Goal: Task Accomplishment & Management: Manage account settings

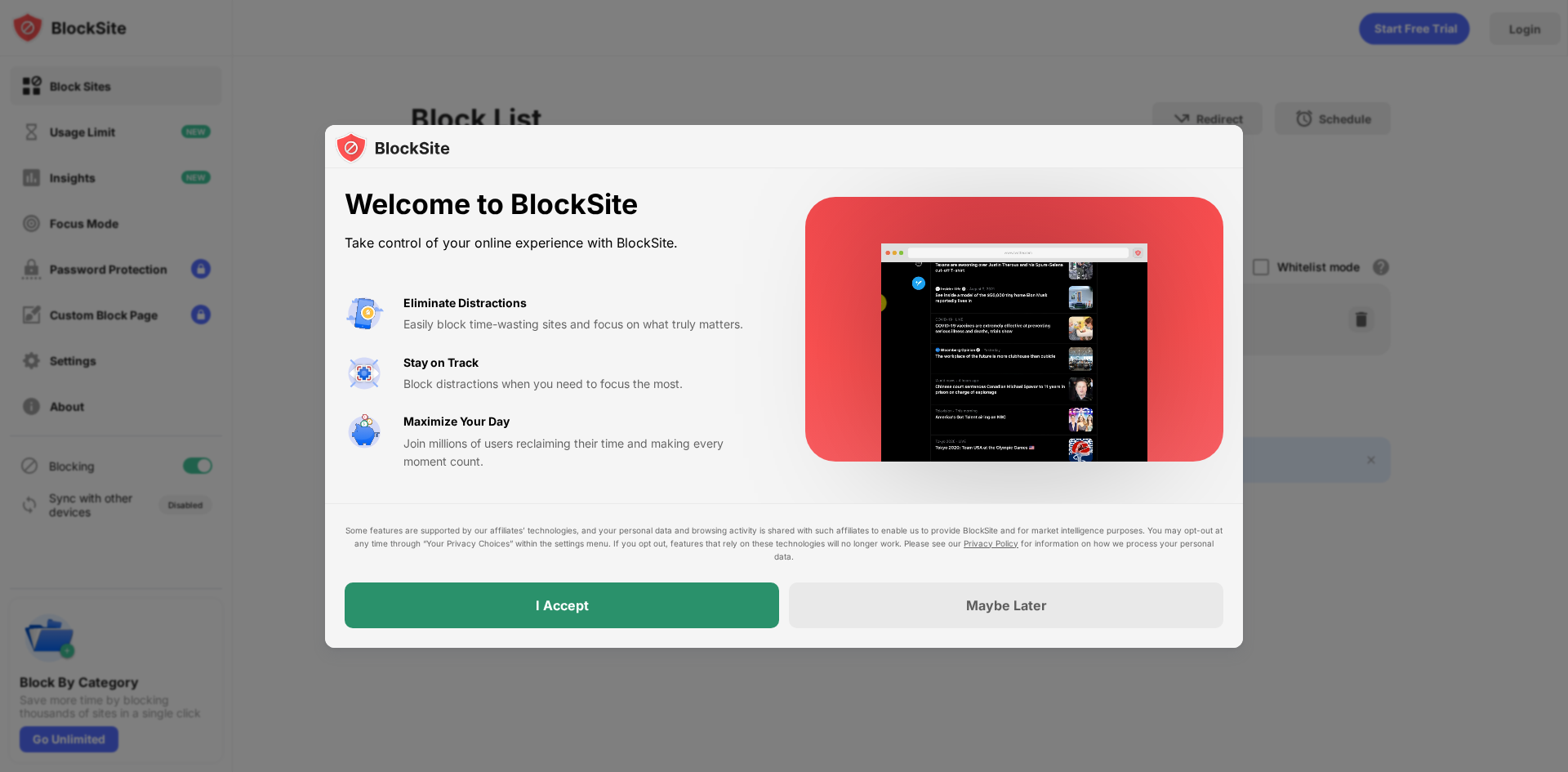
click at [562, 601] on div "I Accept" at bounding box center [562, 605] width 53 height 16
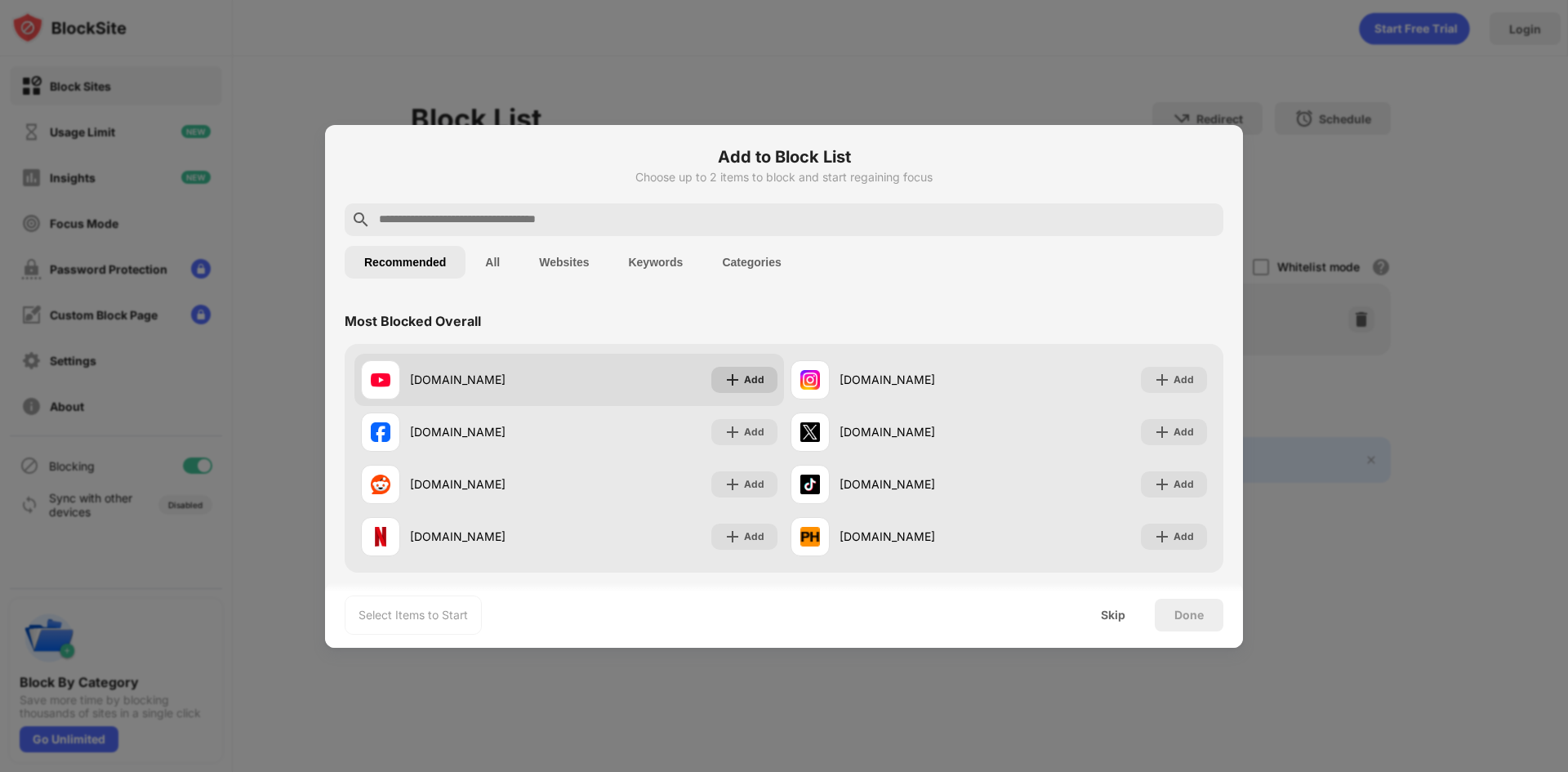
click at [732, 380] on img at bounding box center [732, 379] width 16 height 16
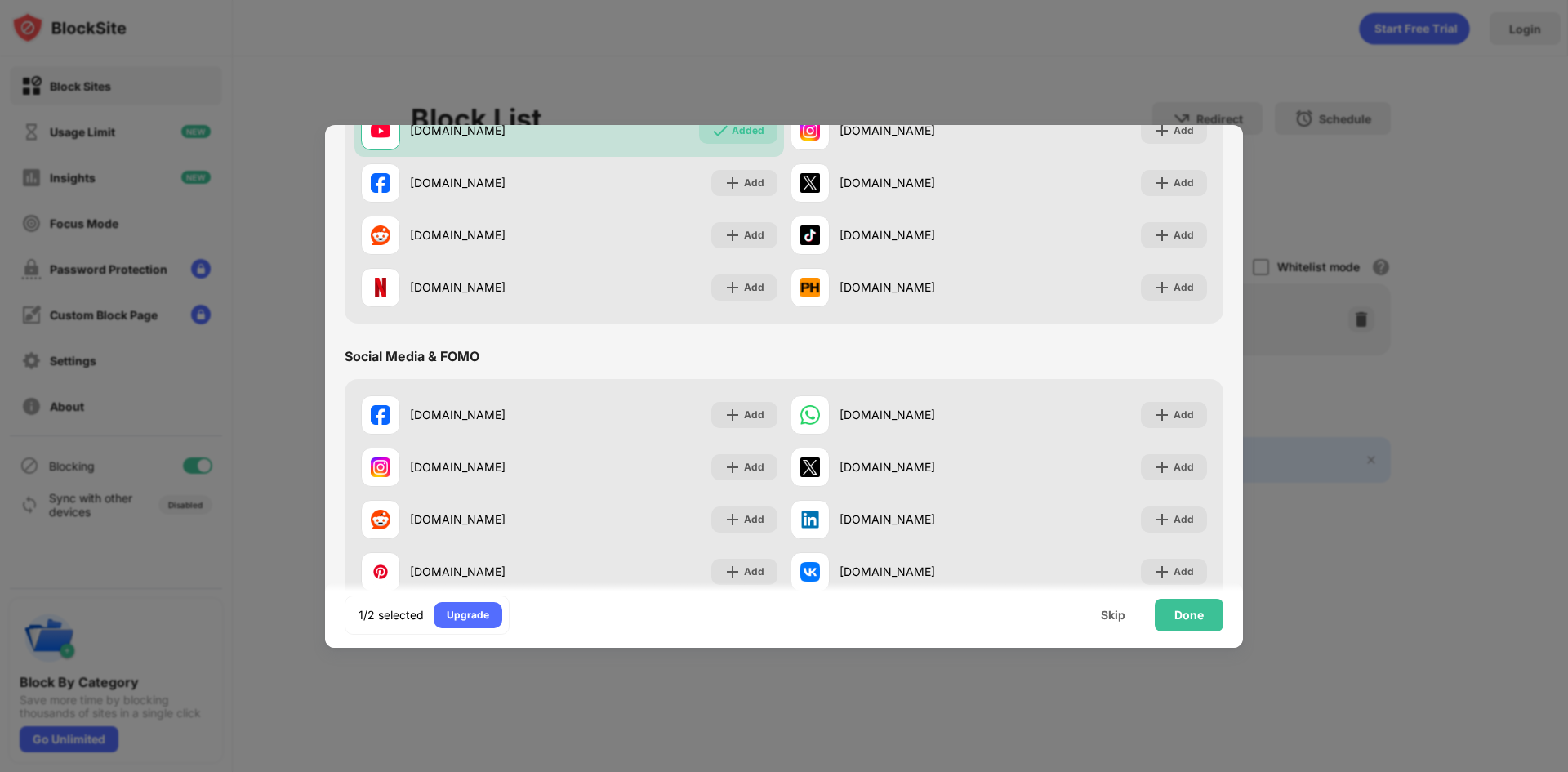
scroll to position [327, 0]
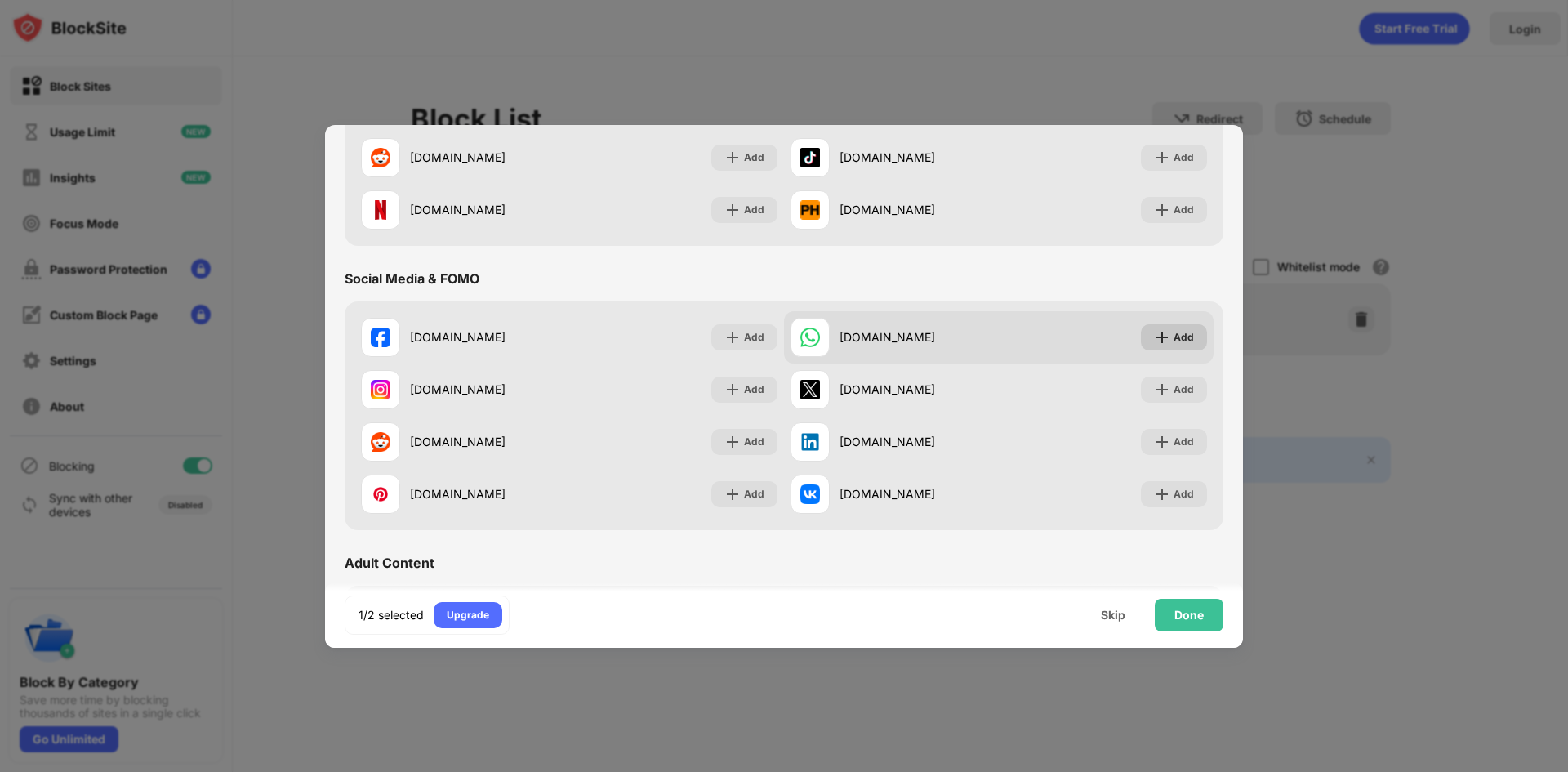
click at [1154, 339] on img at bounding box center [1162, 337] width 16 height 16
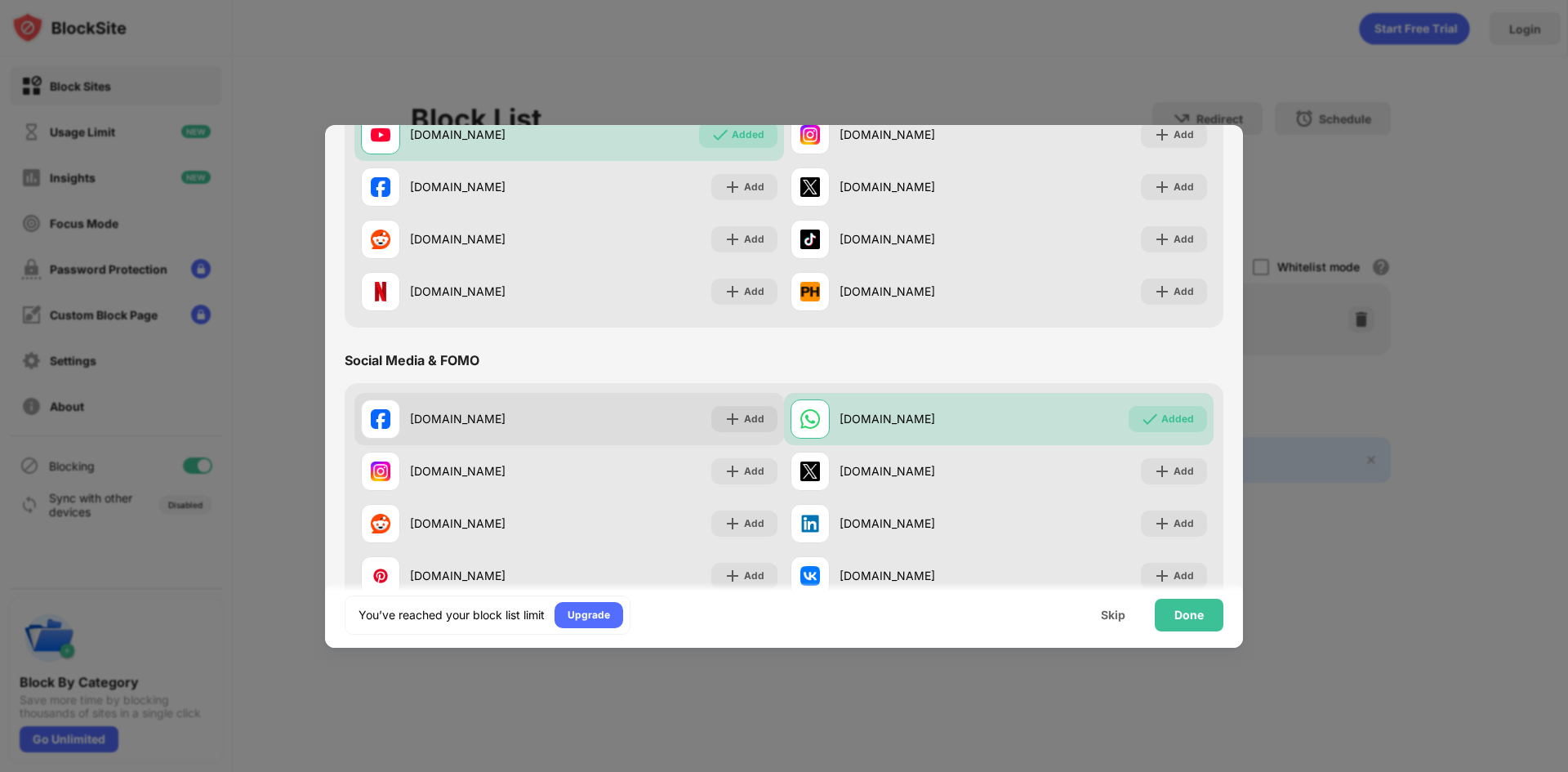
scroll to position [0, 0]
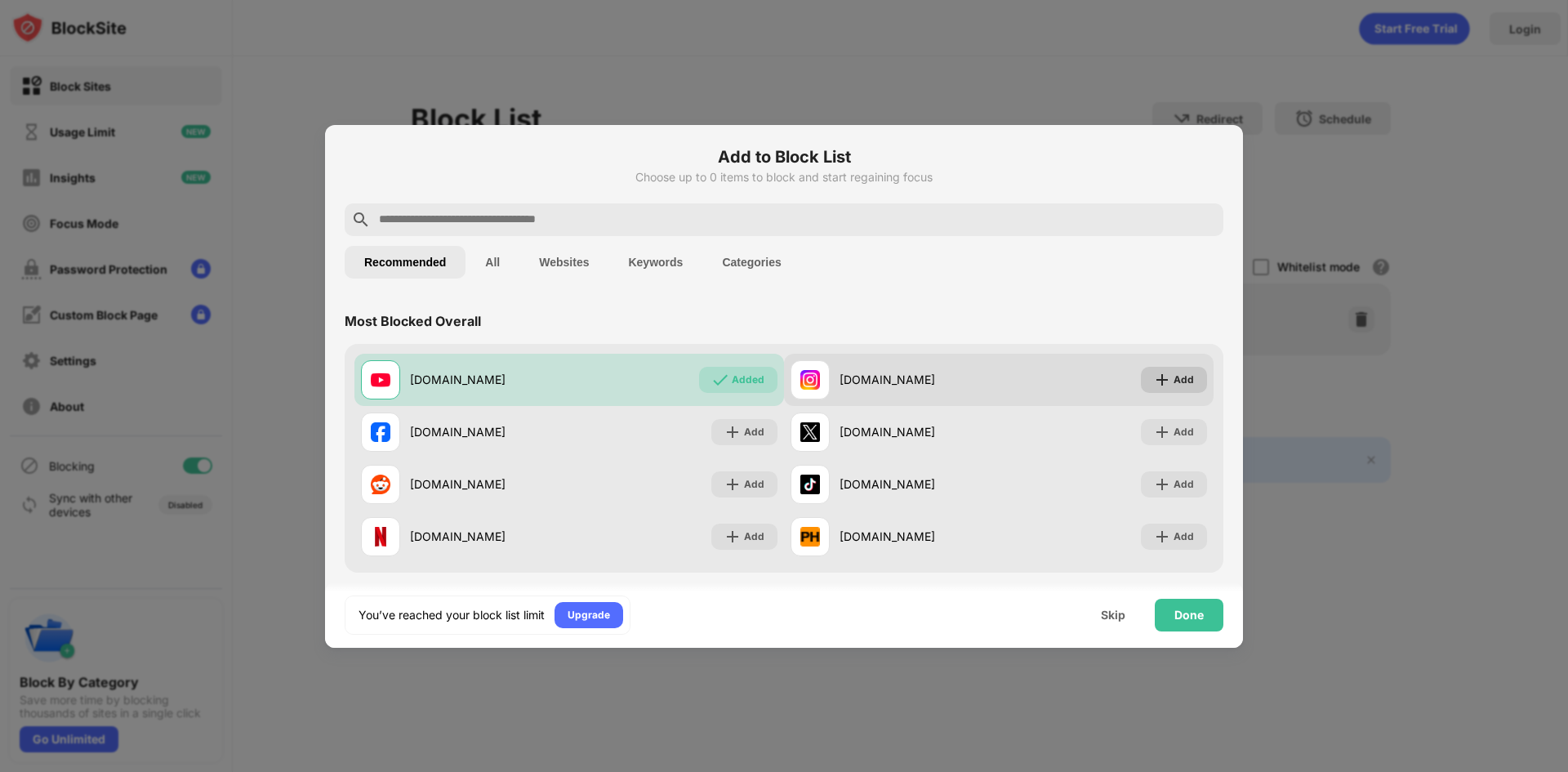
click at [1159, 375] on img at bounding box center [1162, 379] width 16 height 16
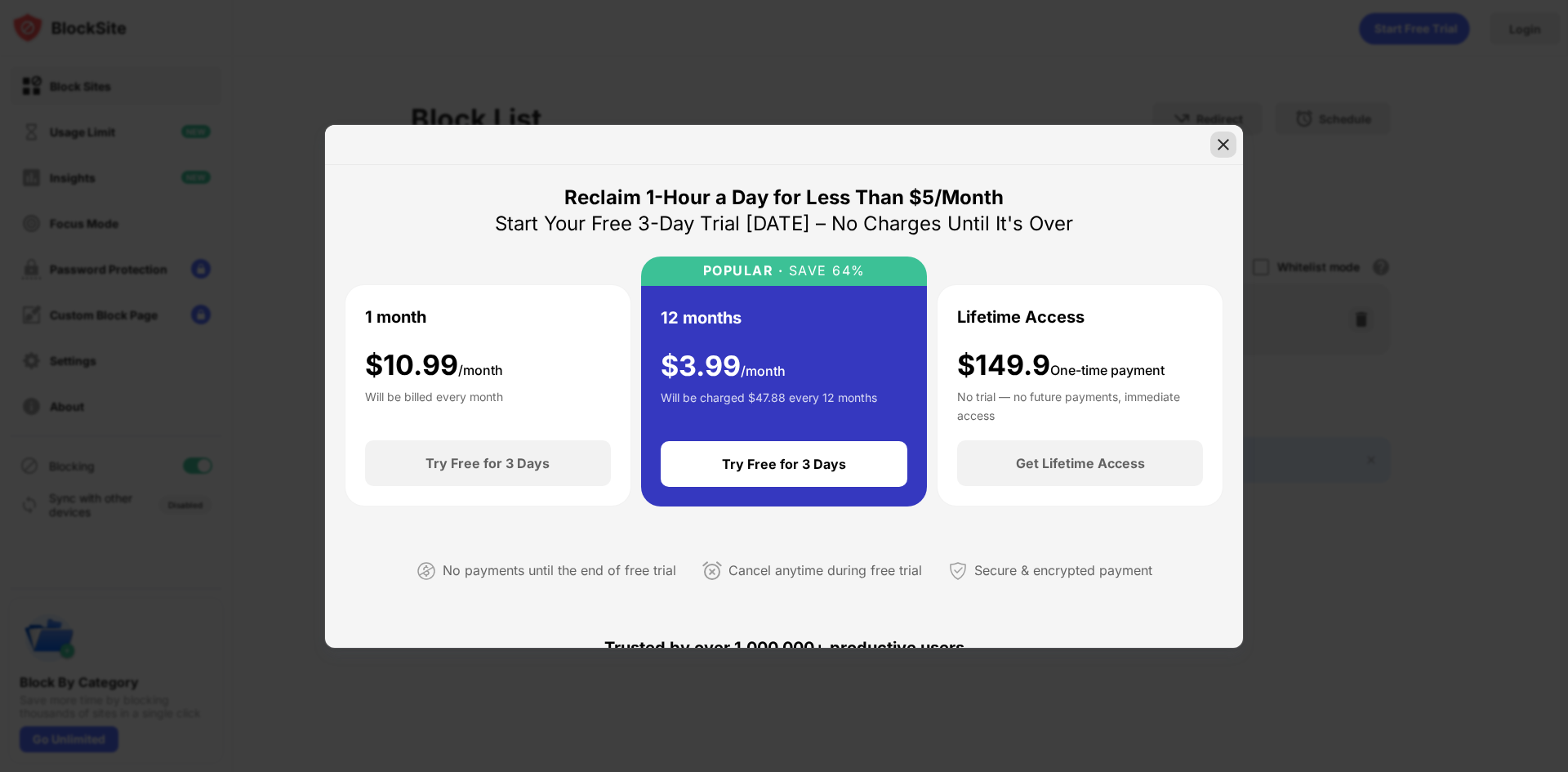
click at [1216, 156] on div at bounding box center [1223, 144] width 26 height 26
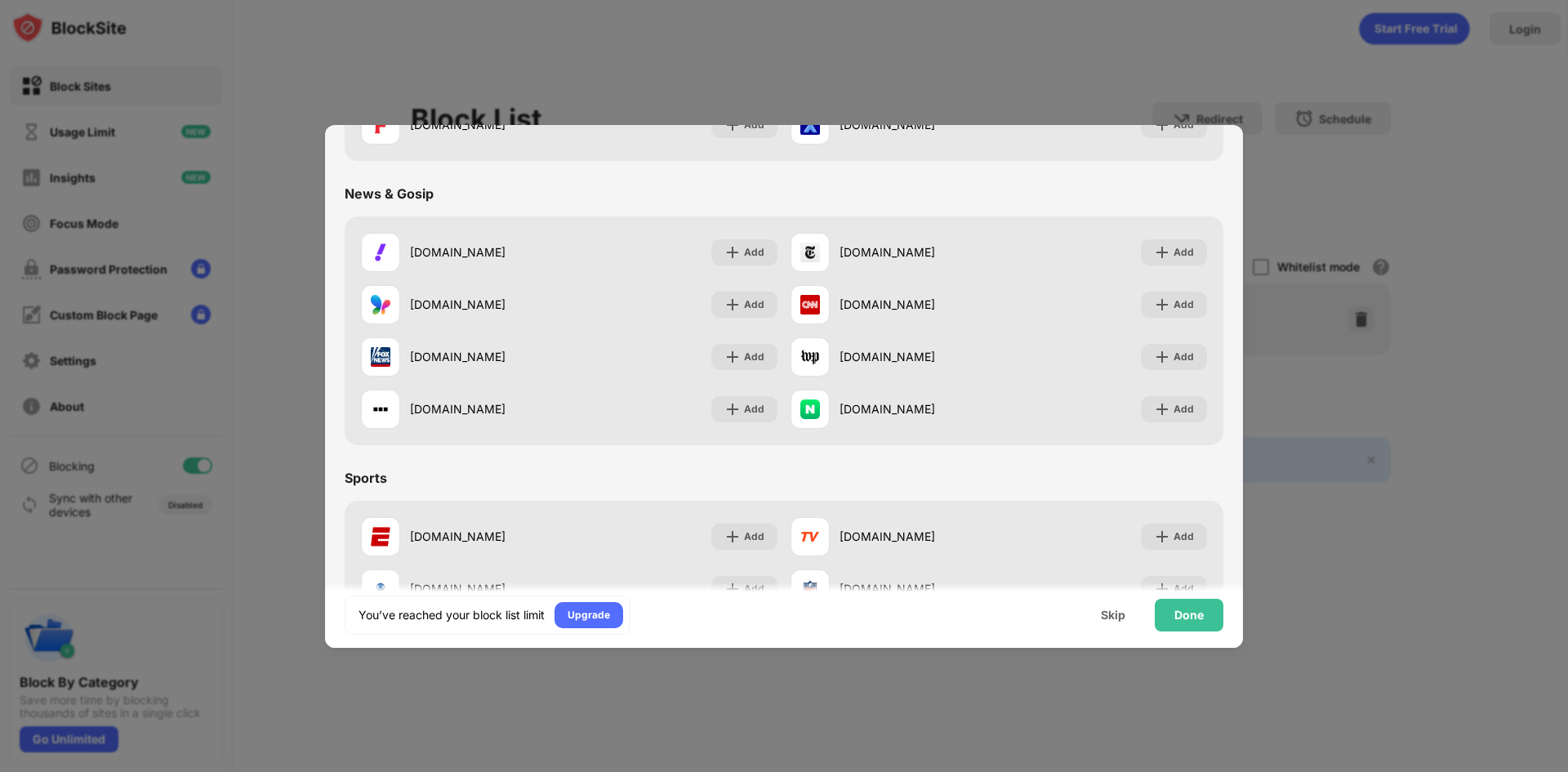
scroll to position [1226, 0]
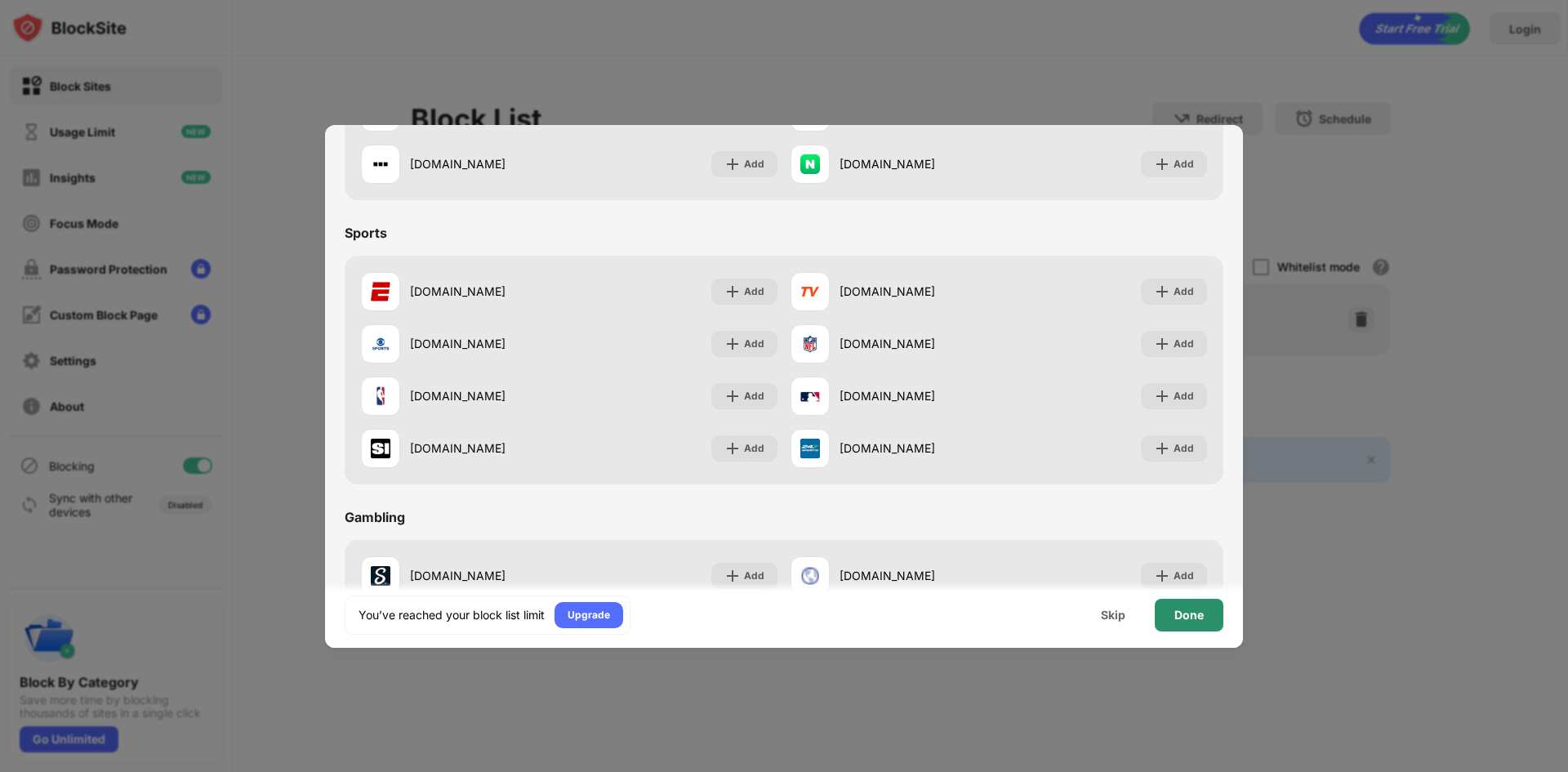
click at [1194, 621] on div "Done" at bounding box center [1189, 615] width 29 height 14
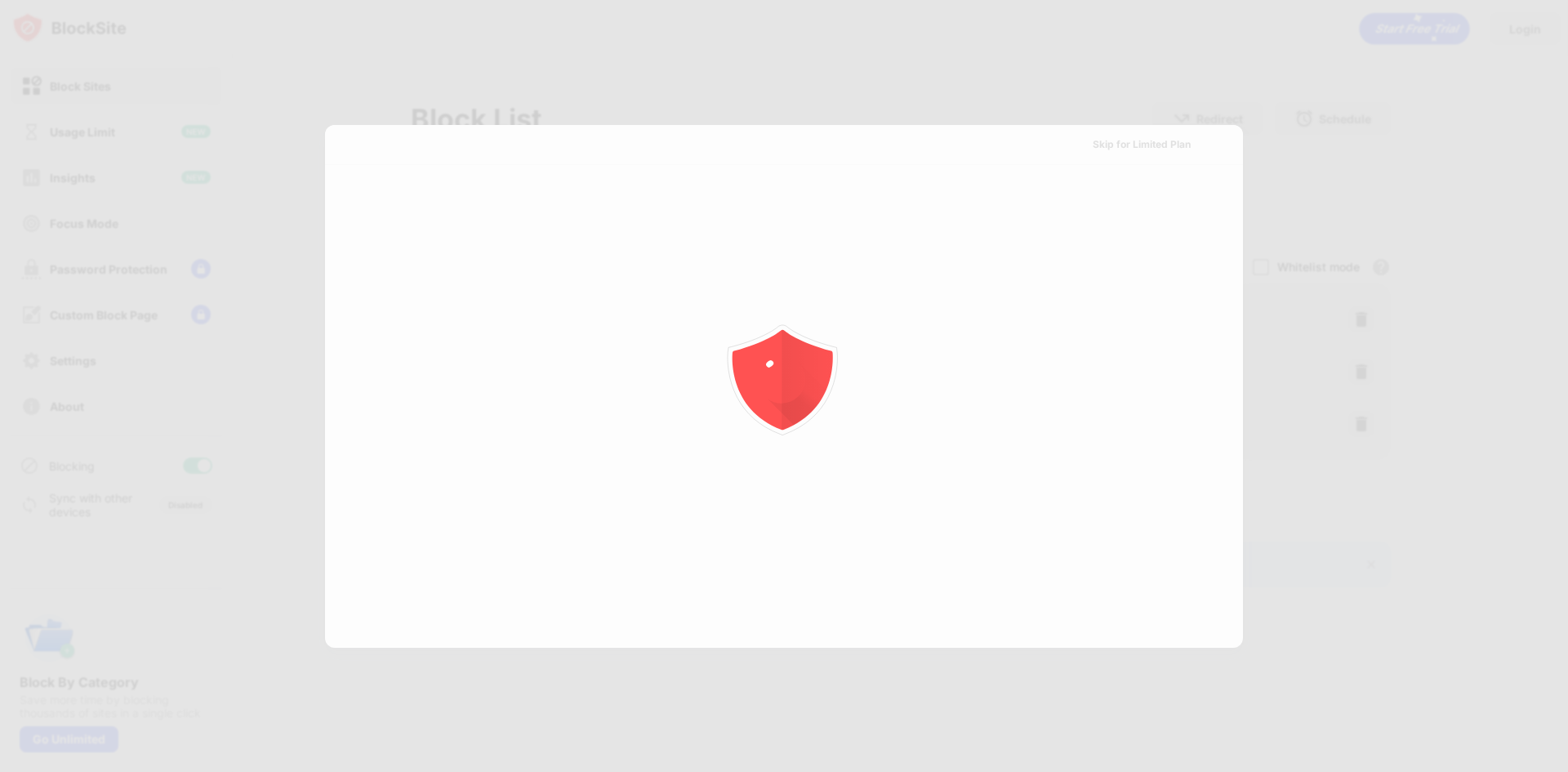
scroll to position [0, 0]
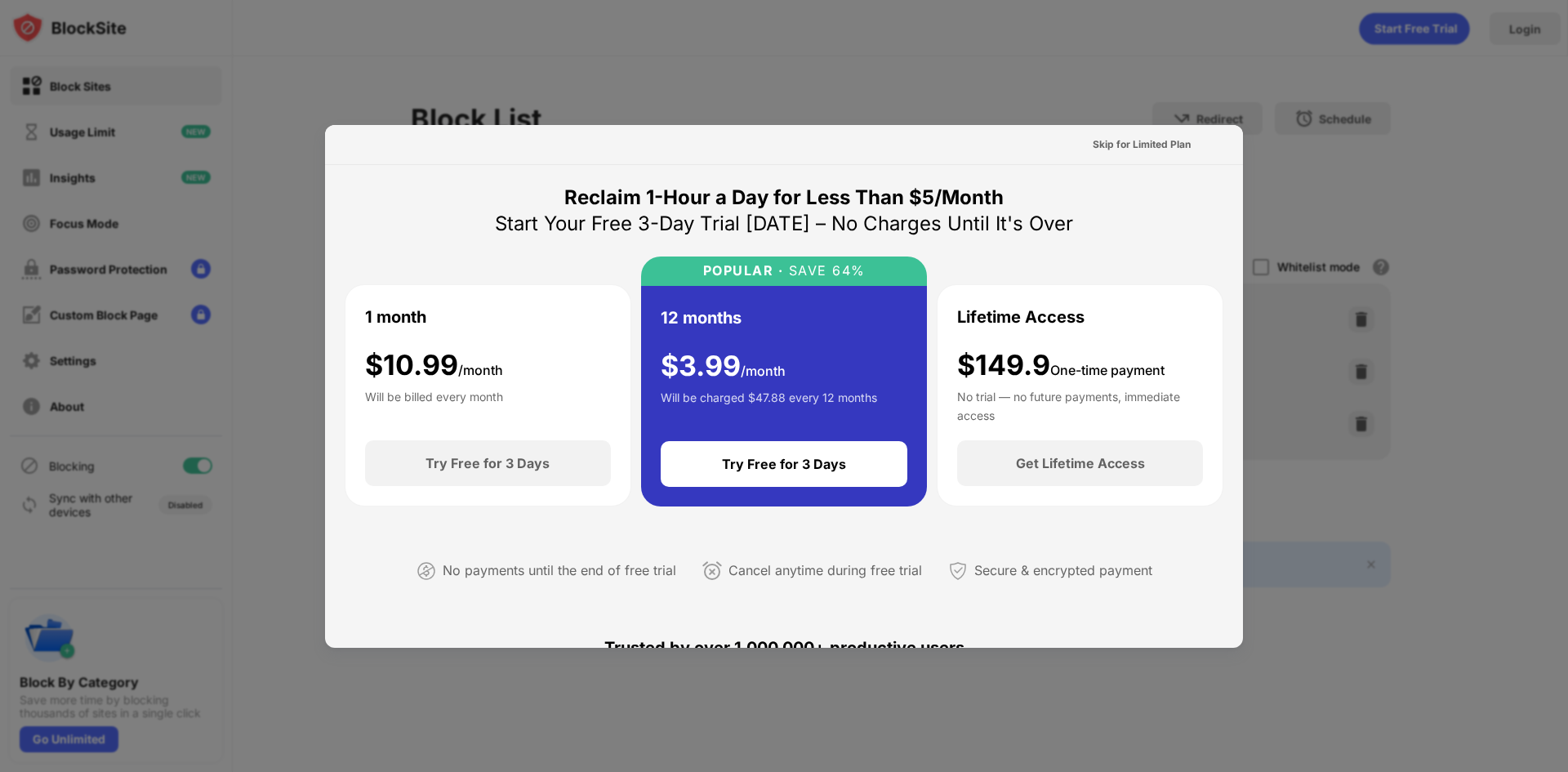
click at [738, 45] on div at bounding box center [784, 386] width 1568 height 772
click at [1066, 74] on div at bounding box center [784, 386] width 1568 height 772
drag, startPoint x: 631, startPoint y: 21, endPoint x: 662, endPoint y: 7, distance: 34.0
click at [634, 18] on div at bounding box center [784, 386] width 1568 height 772
